Goal: Complete application form

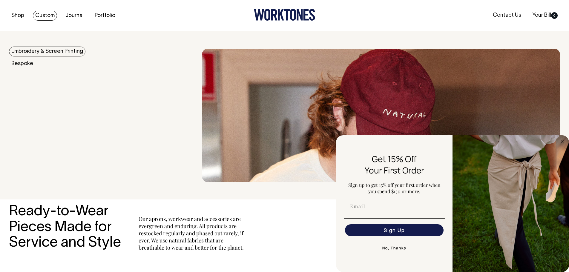
click at [43, 13] on link "Custom" at bounding box center [45, 16] width 24 height 10
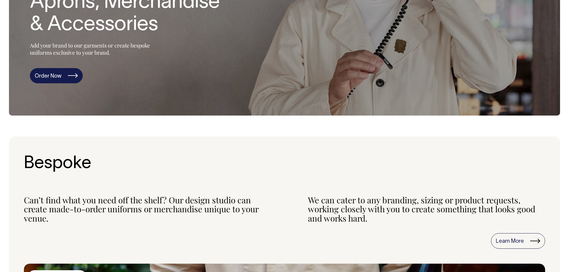
click at [55, 70] on link "Order Now" at bounding box center [56, 76] width 53 height 16
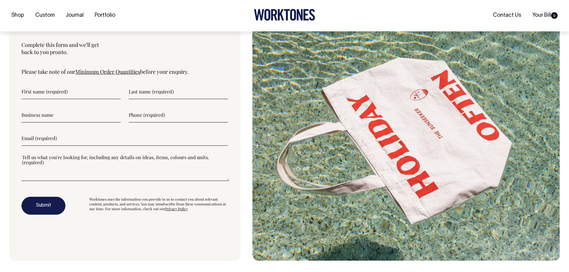
scroll to position [2086, 0]
click at [65, 93] on input"] "text" at bounding box center [71, 91] width 99 height 15
click at [63, 116] on input"] "text" at bounding box center [71, 114] width 99 height 15
type input"] "L"
type input"] "Palm Beach Holiday Rentals LJ Hooker"
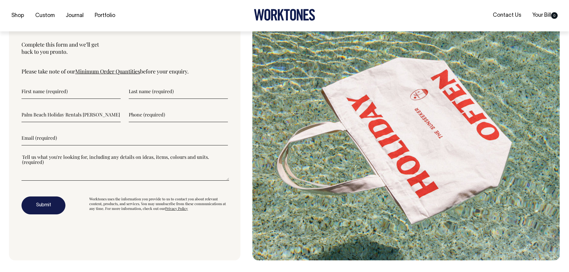
click at [146, 117] on input"] "text" at bounding box center [178, 114] width 99 height 15
type input"] "0499 253 407"
click at [73, 143] on input"] "email" at bounding box center [125, 137] width 206 height 15
type input"] "services@pbhr.com.au"
click at [40, 181] on textarea"] at bounding box center [126, 167] width 208 height 27
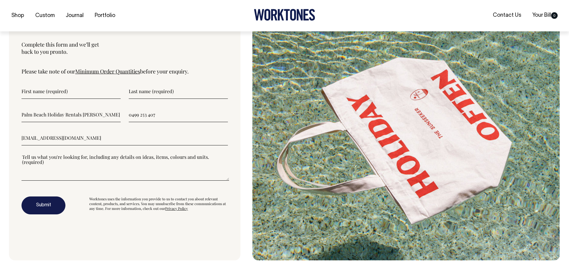
click at [39, 171] on textarea"] at bounding box center [126, 167] width 208 height 27
click at [165, 170] on textarea"] "Hi Wroktones team, We love your designs and would be interested in customized c…" at bounding box center [126, 167] width 208 height 27
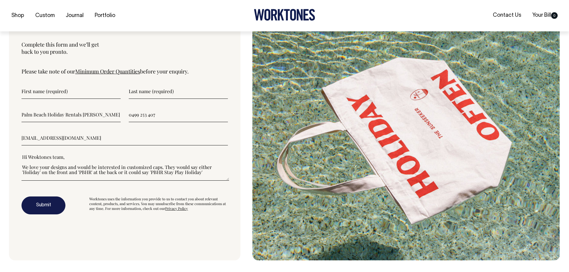
click at [147, 175] on textarea"] "Hi Wroktones team, We love your designs and would be interested in customized c…" at bounding box center [126, 167] width 208 height 27
click at [222, 172] on textarea"] "Hi Wroktones team, We love your designs and would be interested in customized c…" at bounding box center [126, 167] width 208 height 27
click at [224, 173] on textarea"] "Hi Wroktones team, We love your designs and would be interested in customized c…" at bounding box center [126, 167] width 208 height 27
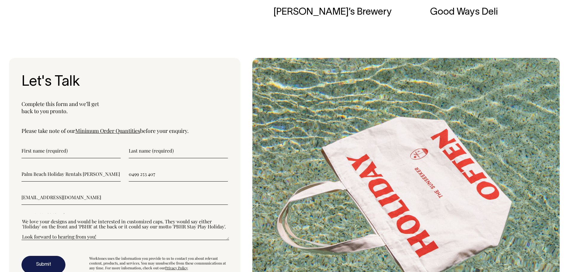
scroll to position [2027, 0]
click at [160, 222] on textarea"] "Hi Wroktones team, We love your designs and would be interested in customized c…" at bounding box center [126, 227] width 208 height 27
click at [144, 234] on textarea"] "Hi Wroktones team, We love your designs and would be interested in customized c…" at bounding box center [126, 227] width 208 height 27
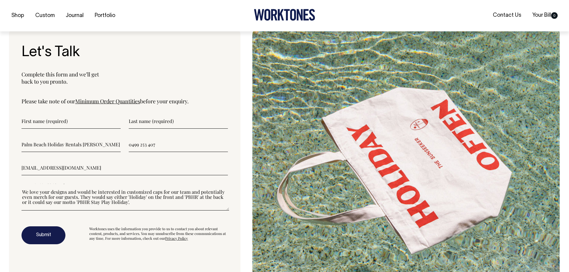
scroll to position [10, 0]
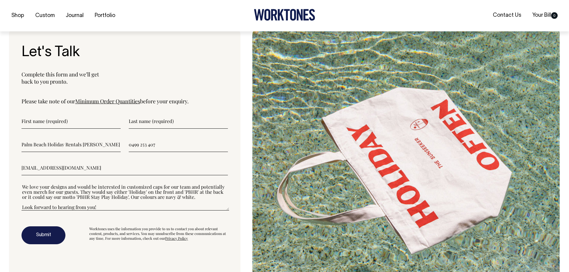
click at [115, 210] on textarea"] "Hi Wroktones team, We love your designs and would be interested in customized c…" at bounding box center [126, 197] width 208 height 27
click at [196, 198] on textarea"] "Hi Wroktones team, We love your designs and would be interested in customized c…" at bounding box center [126, 197] width 208 height 27
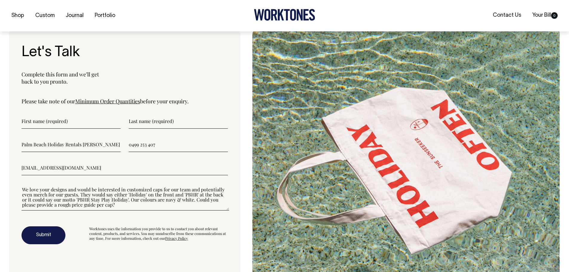
scroll to position [15, 0]
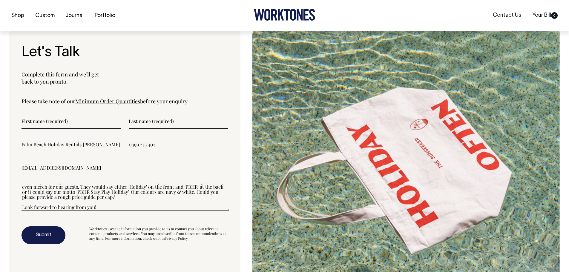
type textarea"] "Hi Wroktones team, We love your designs and would be interested in customized c…"
click at [45, 237] on button "Submit" at bounding box center [44, 235] width 44 height 18
click at [52, 125] on input"] "text" at bounding box center [71, 121] width 99 height 15
type input"] "Portia"
click at [149, 124] on input"] "text" at bounding box center [178, 121] width 99 height 15
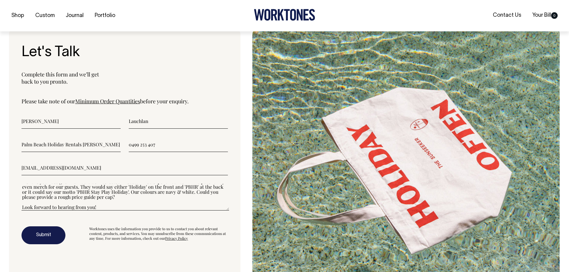
type input"] "Lauchlan"
click at [155, 148] on input"] "0499 253 407" at bounding box center [178, 144] width 99 height 15
click at [44, 235] on button "Submit" at bounding box center [44, 235] width 44 height 18
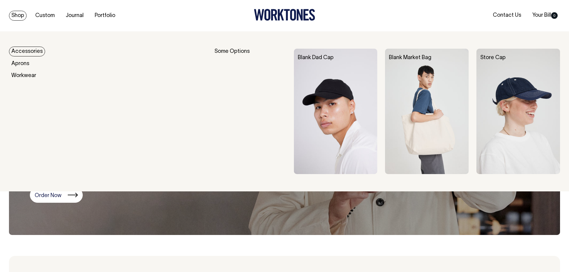
click at [18, 16] on link "Shop" at bounding box center [18, 16] width 18 height 10
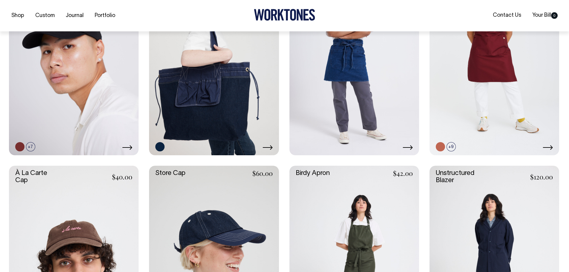
scroll to position [328, 0]
click at [268, 145] on icon at bounding box center [267, 147] width 10 height 5
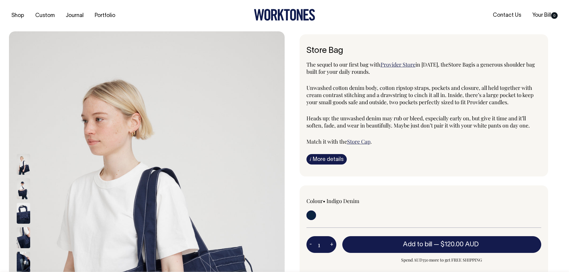
click at [18, 163] on img at bounding box center [23, 164] width 13 height 21
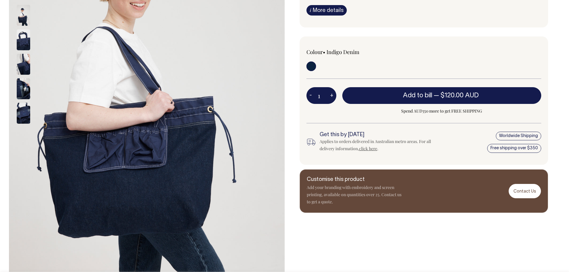
scroll to position [149, 0]
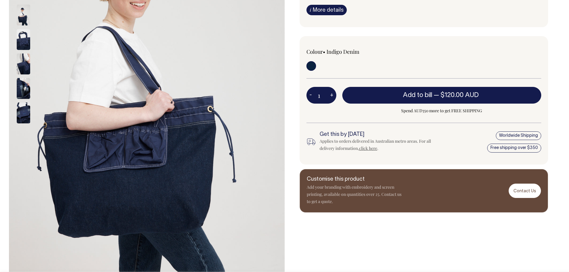
click at [23, 93] on img at bounding box center [23, 88] width 13 height 21
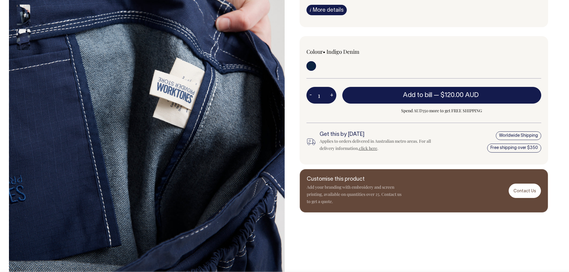
click at [22, 109] on div at bounding box center [31, 88] width 30 height 171
click at [25, 40] on img at bounding box center [23, 39] width 13 height 21
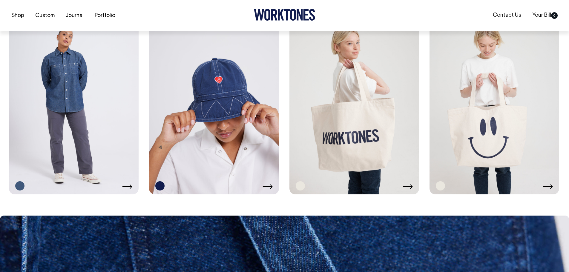
scroll to position [1314, 0]
